Goal: Check status: Check status

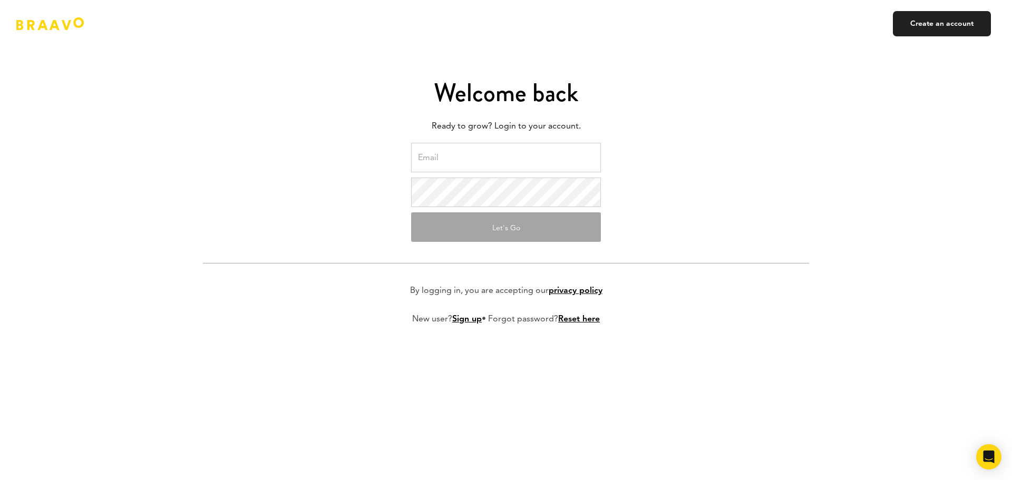
click at [523, 148] on input "email" at bounding box center [506, 158] width 190 height 30
type input "ops+1SecondEveryday@kruzeconsulting.com"
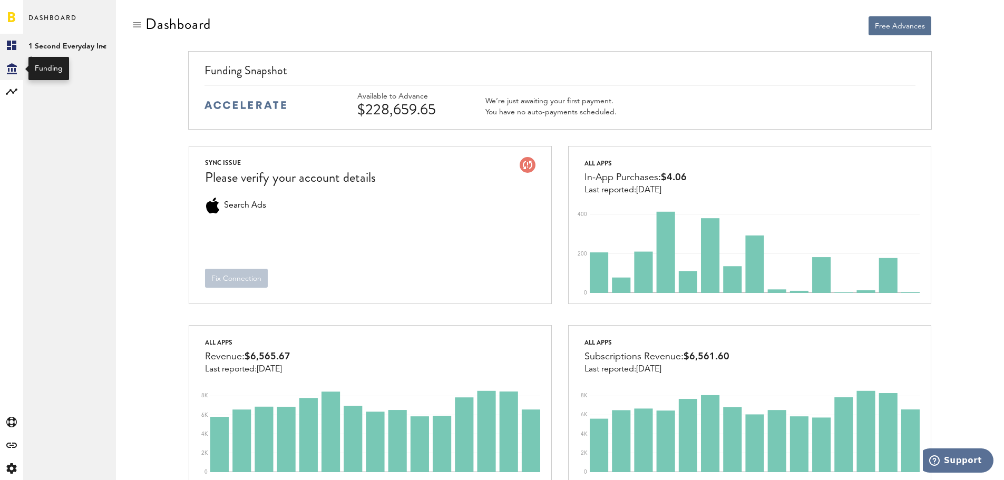
click at [9, 68] on icon "Created with Sketch." at bounding box center [12, 68] width 10 height 11
click at [28, 64] on link "Transactions" at bounding box center [69, 68] width 93 height 23
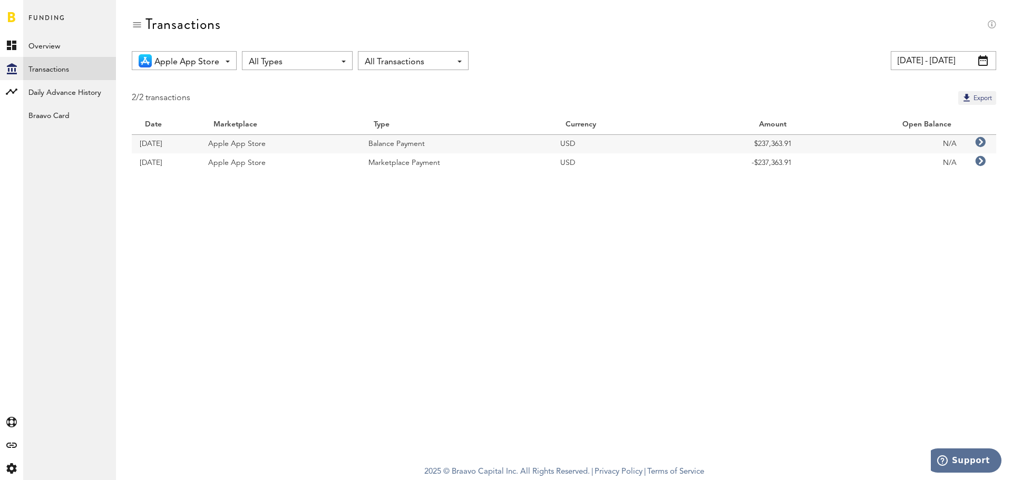
click at [984, 62] on span at bounding box center [982, 60] width 9 height 11
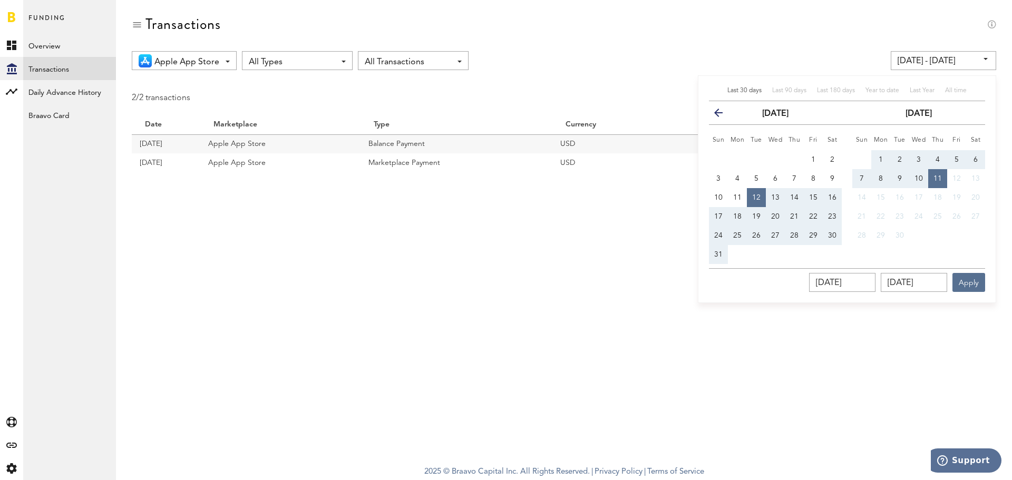
click at [722, 115] on icon "button" at bounding box center [722, 115] width 0 height 0
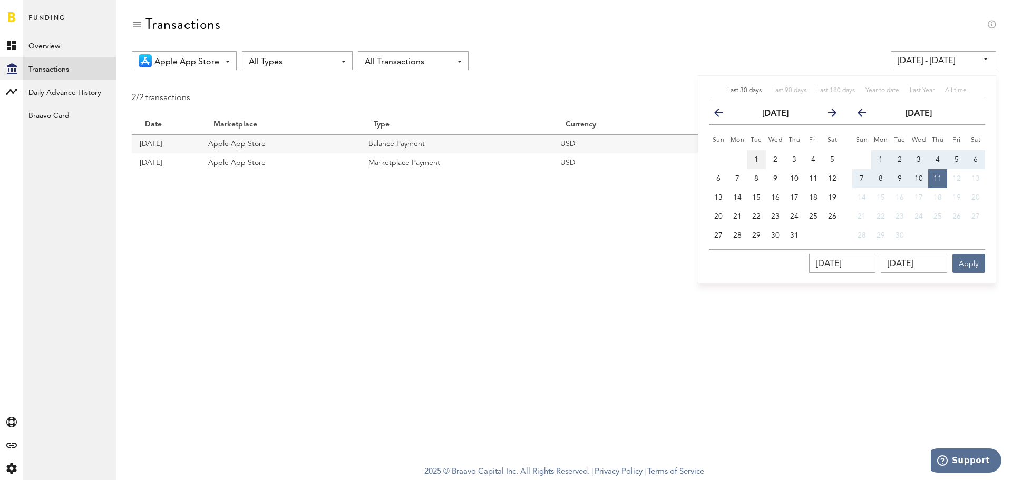
click at [752, 164] on button "1" at bounding box center [756, 159] width 19 height 19
type input "[DATE] - [DATE]"
type input "[DATE]"
click at [957, 62] on input "[DATE] - [DATE]" at bounding box center [942, 60] width 105 height 19
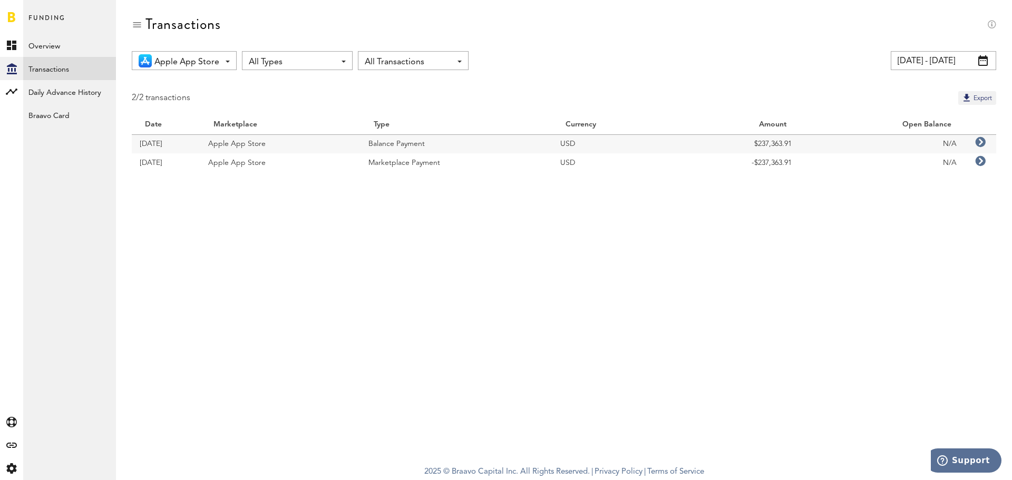
click at [890, 86] on div "Apple App Store All Marketplaces Apple App Store All Types All Types Accelerate…" at bounding box center [564, 119] width 896 height 137
click at [983, 60] on span at bounding box center [982, 60] width 9 height 11
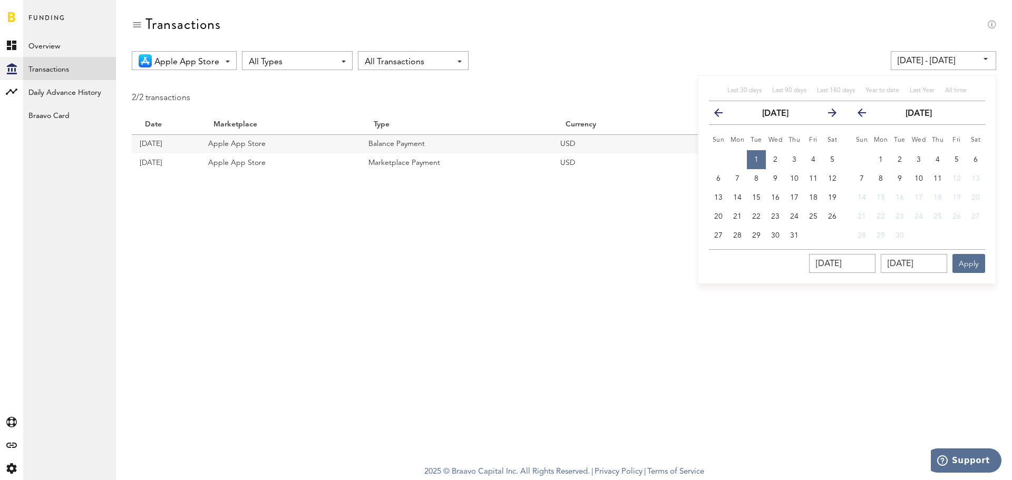
click at [722, 115] on icon "button" at bounding box center [722, 115] width 0 height 0
click at [723, 159] on button "1" at bounding box center [718, 159] width 19 height 19
type input "[DATE] - [DATE]"
type input "[DATE]"
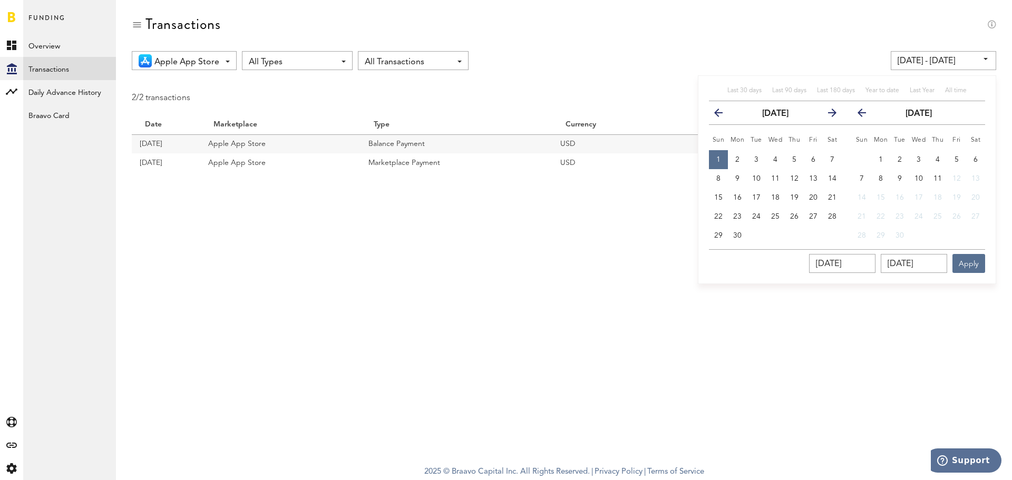
click at [987, 266] on div "Last 30 days Last 90 days Last 180 days Year to date Last Year All time previou…" at bounding box center [847, 179] width 298 height 209
click at [917, 267] on input "[DATE]" at bounding box center [913, 263] width 66 height 19
click at [898, 263] on input "[DATE]" at bounding box center [913, 263] width 66 height 19
type input "[DATE] - [DATE]"
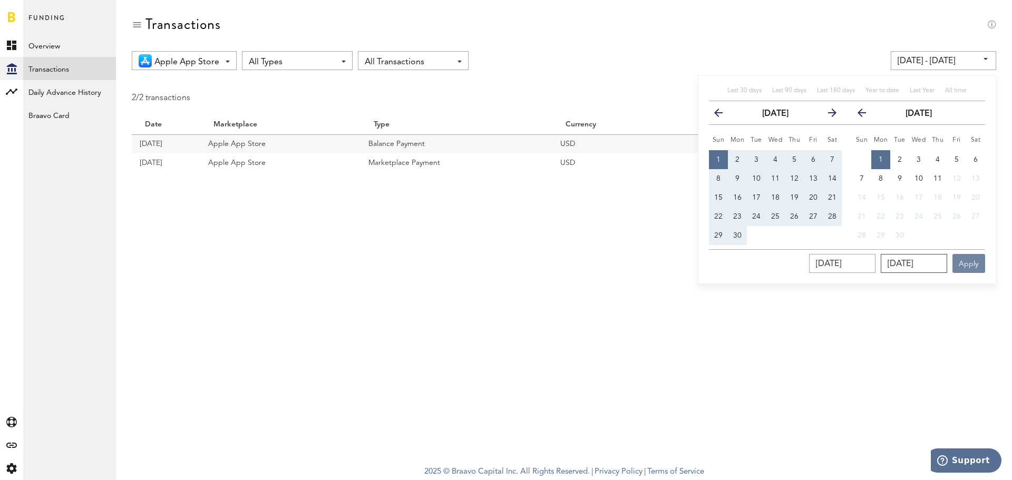
type input "[DATE]"
click at [966, 262] on button "Apply" at bounding box center [968, 263] width 33 height 19
